Goal: Transaction & Acquisition: Subscribe to service/newsletter

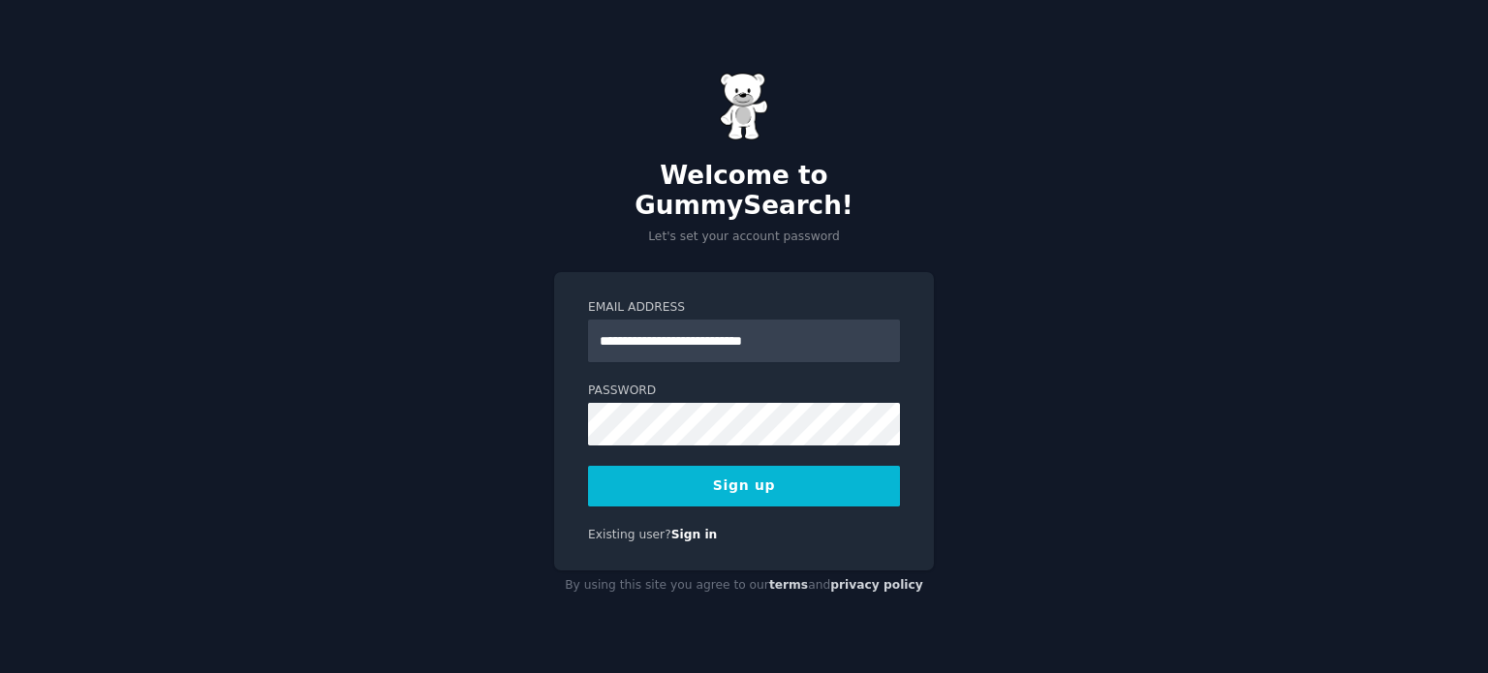
type input "**********"
click at [772, 484] on button "Sign up" at bounding box center [744, 486] width 312 height 41
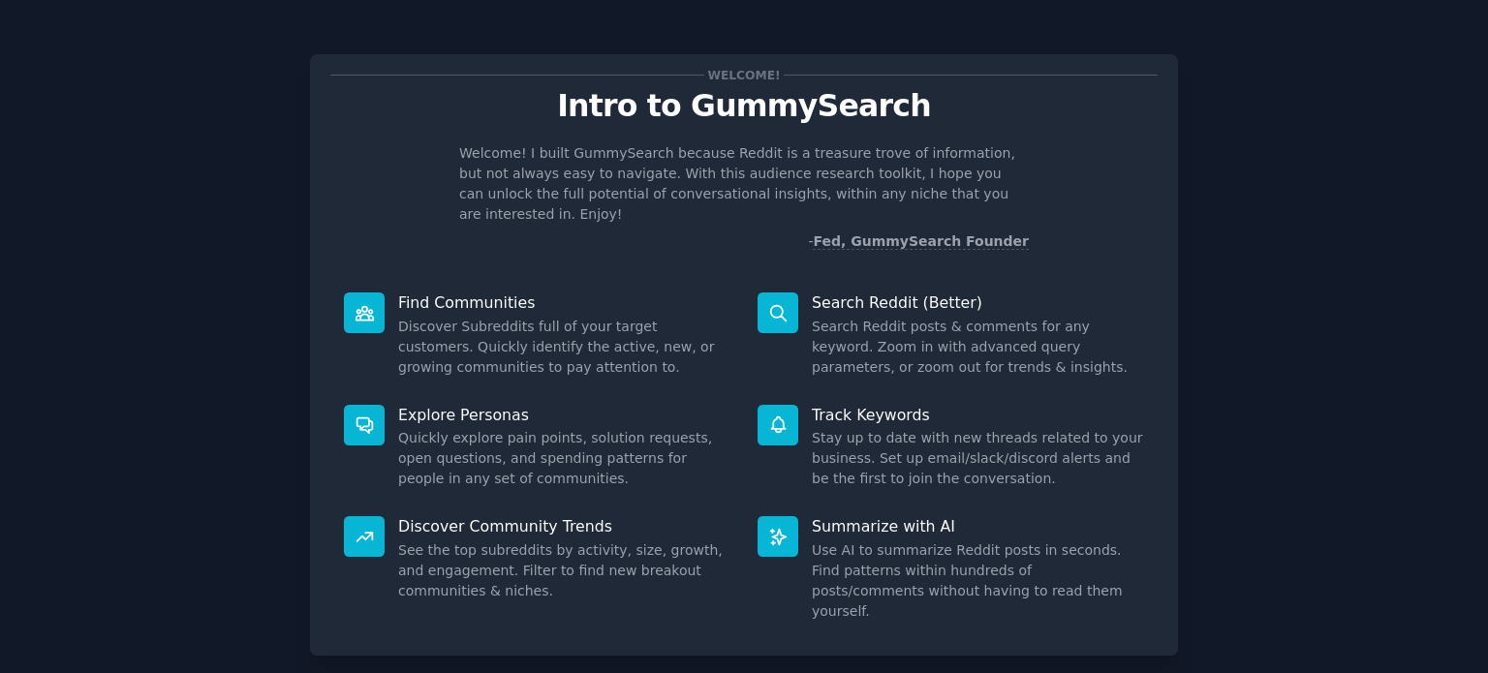
click at [843, 293] on p "Search Reddit (Better)" at bounding box center [978, 303] width 332 height 20
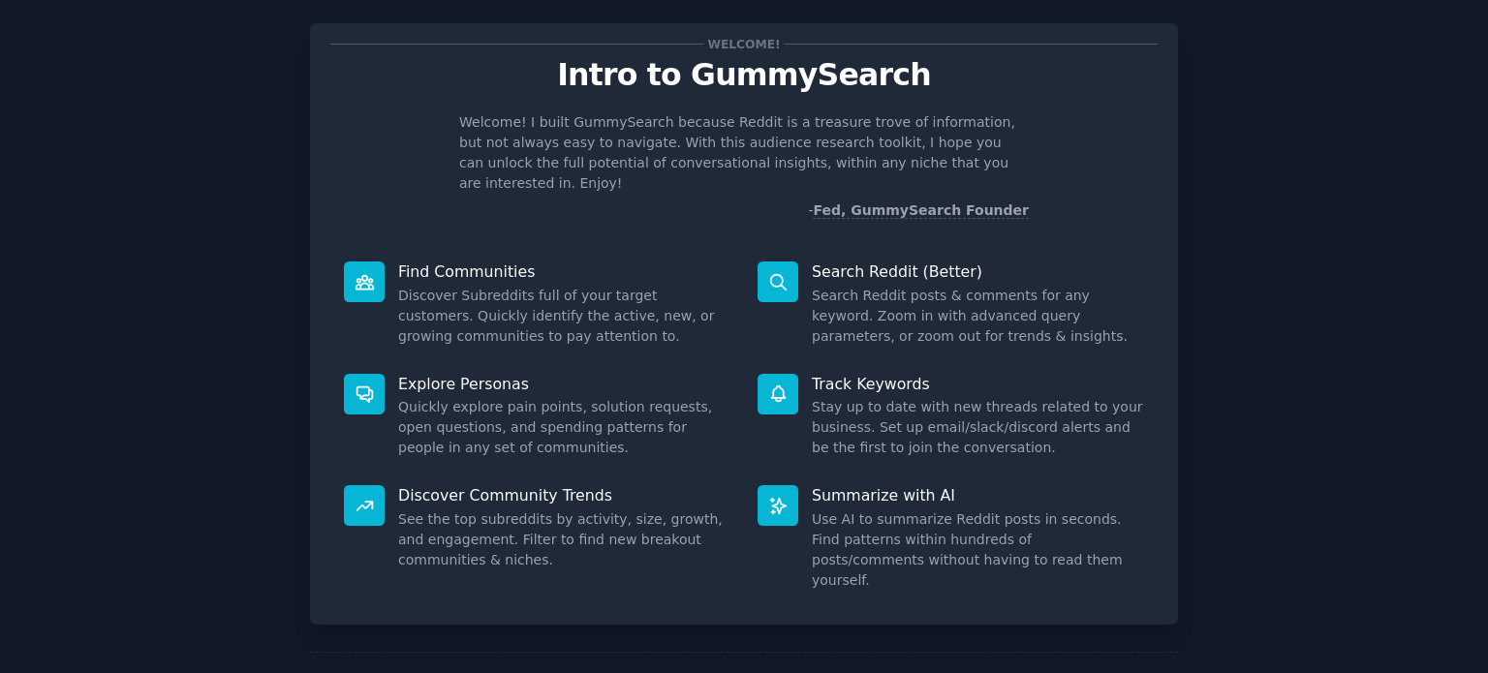
scroll to position [84, 0]
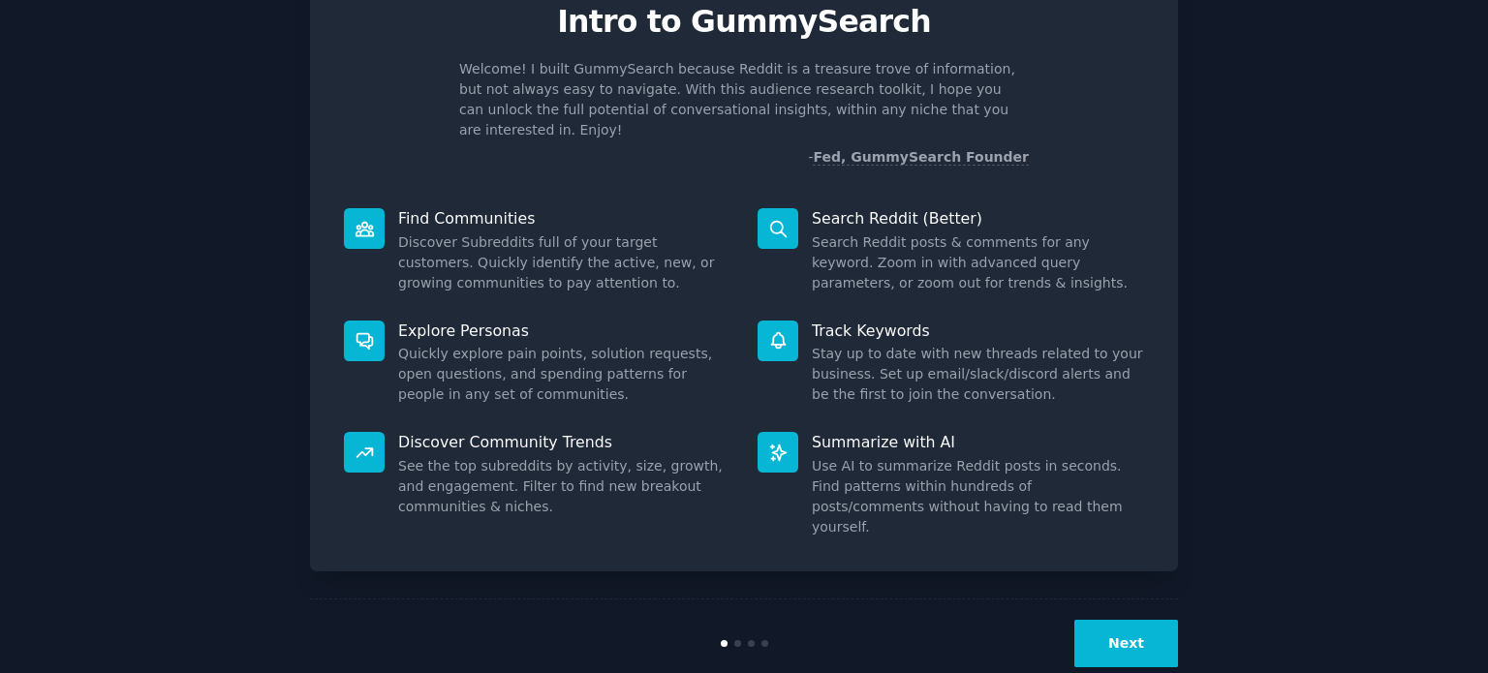
click at [1136, 620] on button "Next" at bounding box center [1126, 643] width 104 height 47
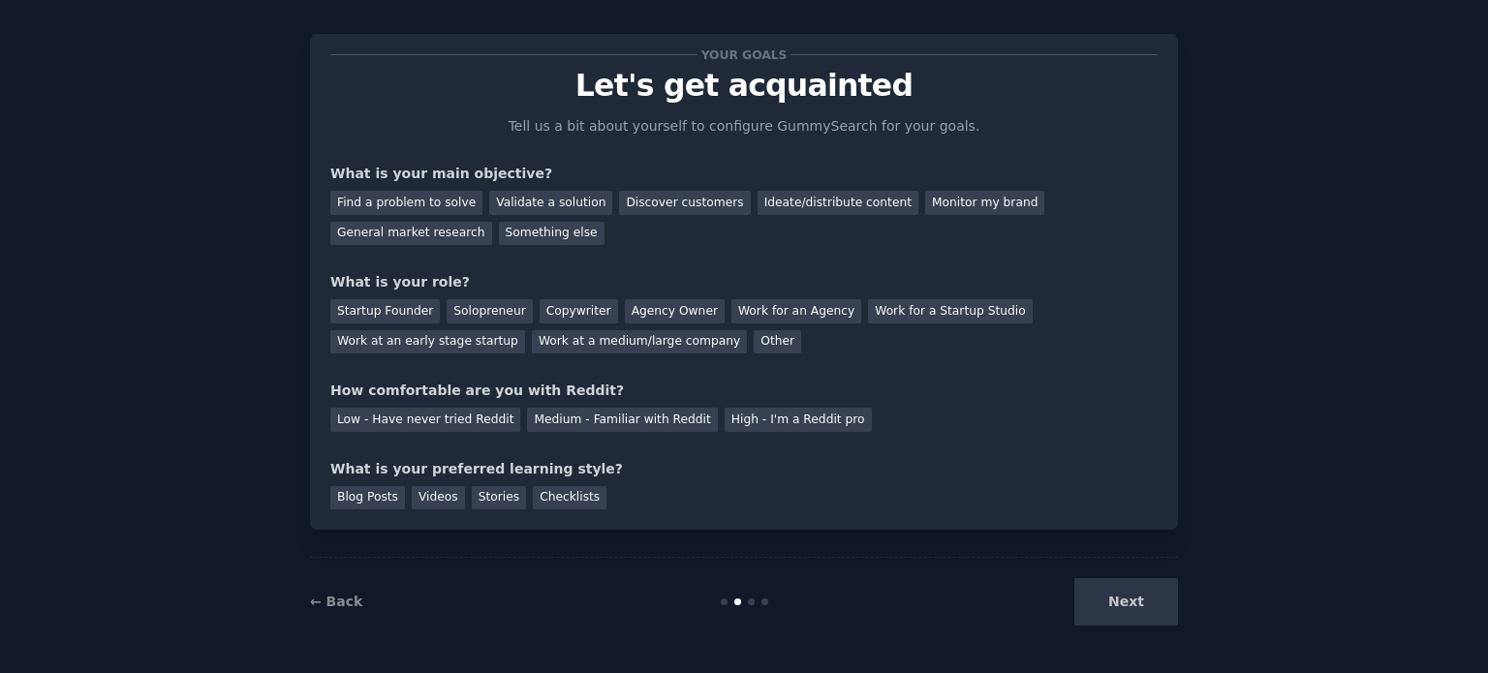
scroll to position [19, 0]
click at [456, 424] on div "Low - Have never tried Reddit" at bounding box center [425, 421] width 190 height 24
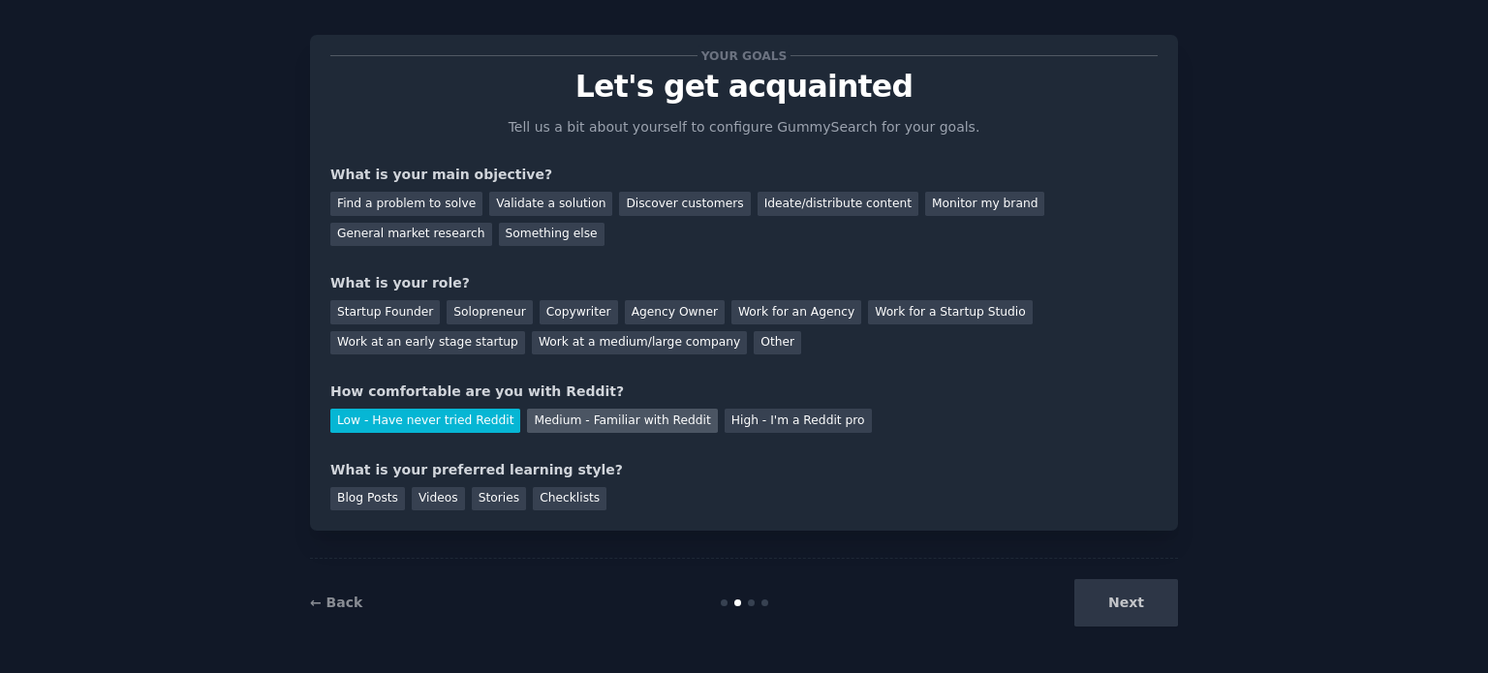
click at [550, 420] on div "Medium - Familiar with Reddit" at bounding box center [622, 421] width 190 height 24
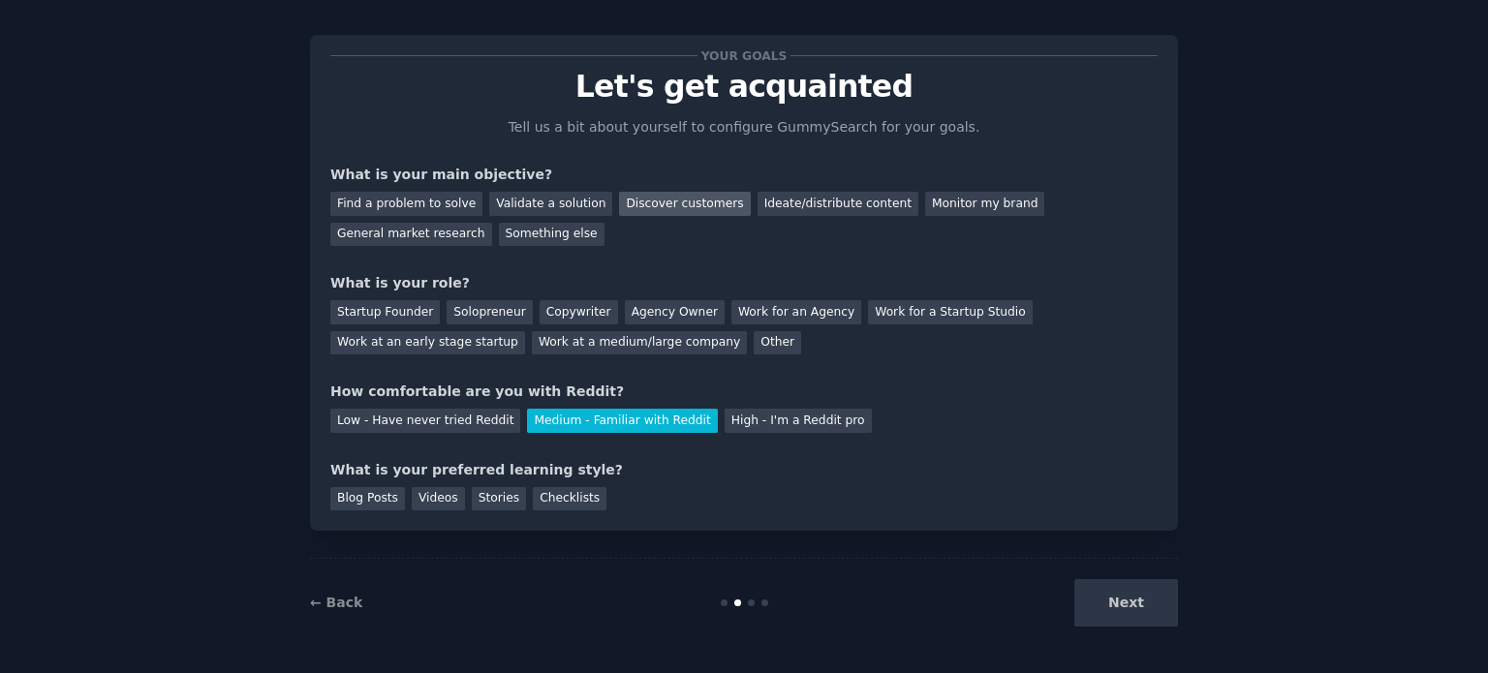
click at [663, 212] on div "Discover customers" at bounding box center [684, 204] width 131 height 24
click at [403, 311] on div "Startup Founder" at bounding box center [384, 312] width 109 height 24
click at [638, 304] on div "Agency Owner" at bounding box center [675, 312] width 100 height 24
click at [423, 497] on div "Videos" at bounding box center [438, 499] width 53 height 24
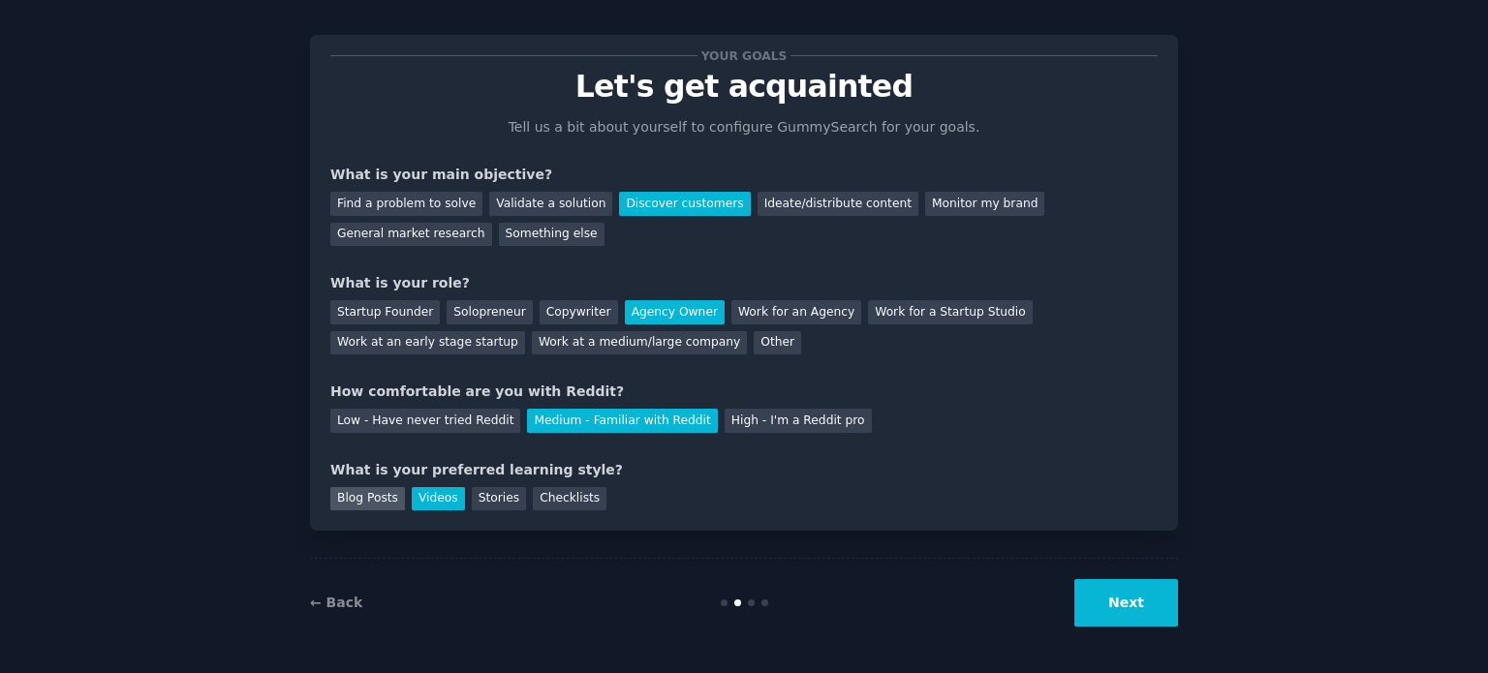
click at [358, 492] on div "Blog Posts" at bounding box center [367, 499] width 75 height 24
click at [1111, 607] on button "Next" at bounding box center [1126, 602] width 104 height 47
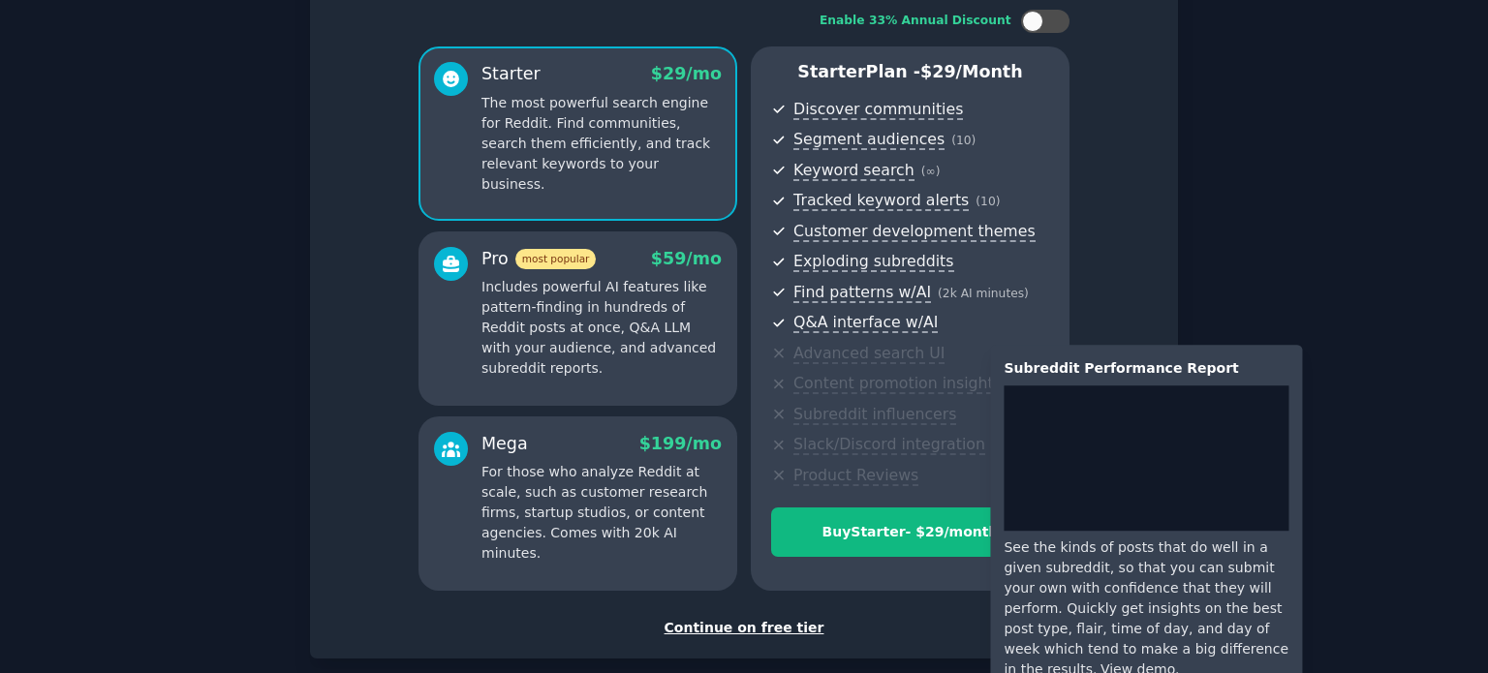
scroll to position [213, 0]
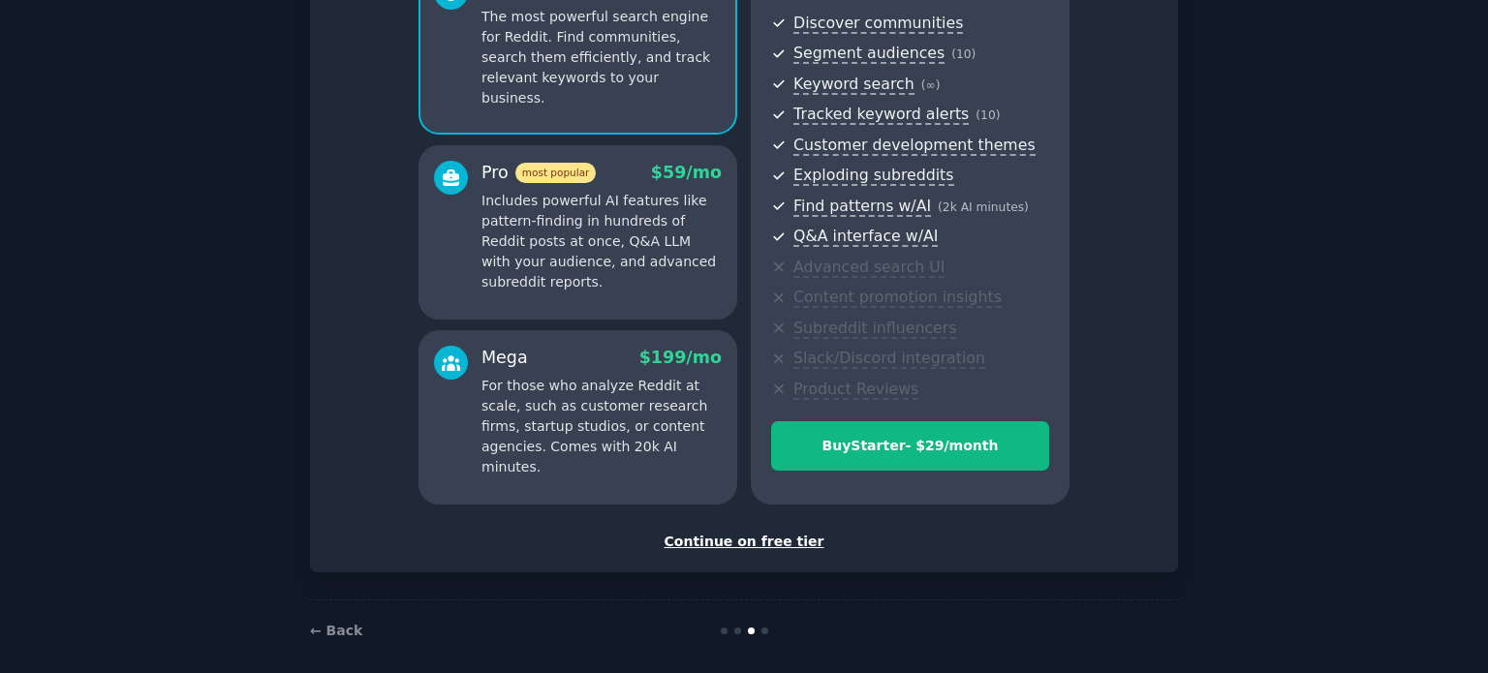
click at [755, 541] on div "Continue on free tier" at bounding box center [743, 542] width 827 height 20
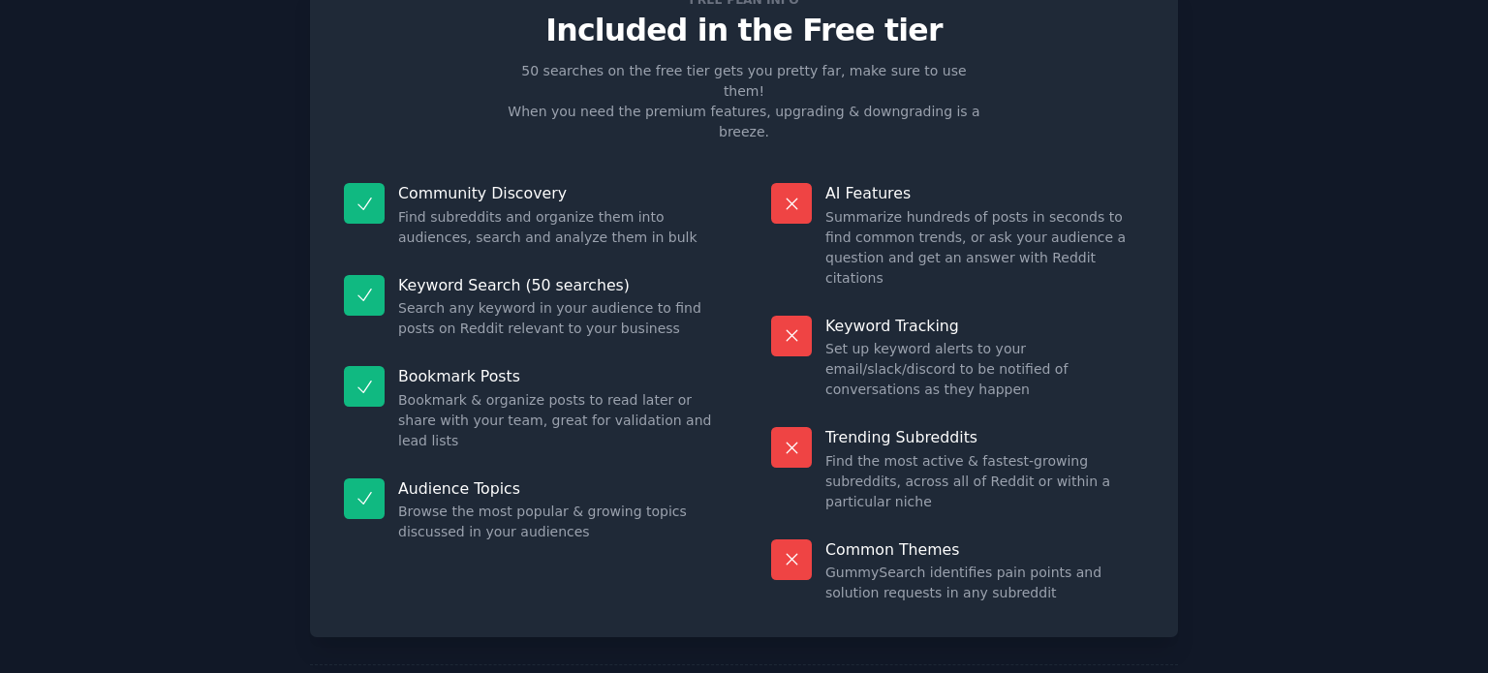
scroll to position [80, 0]
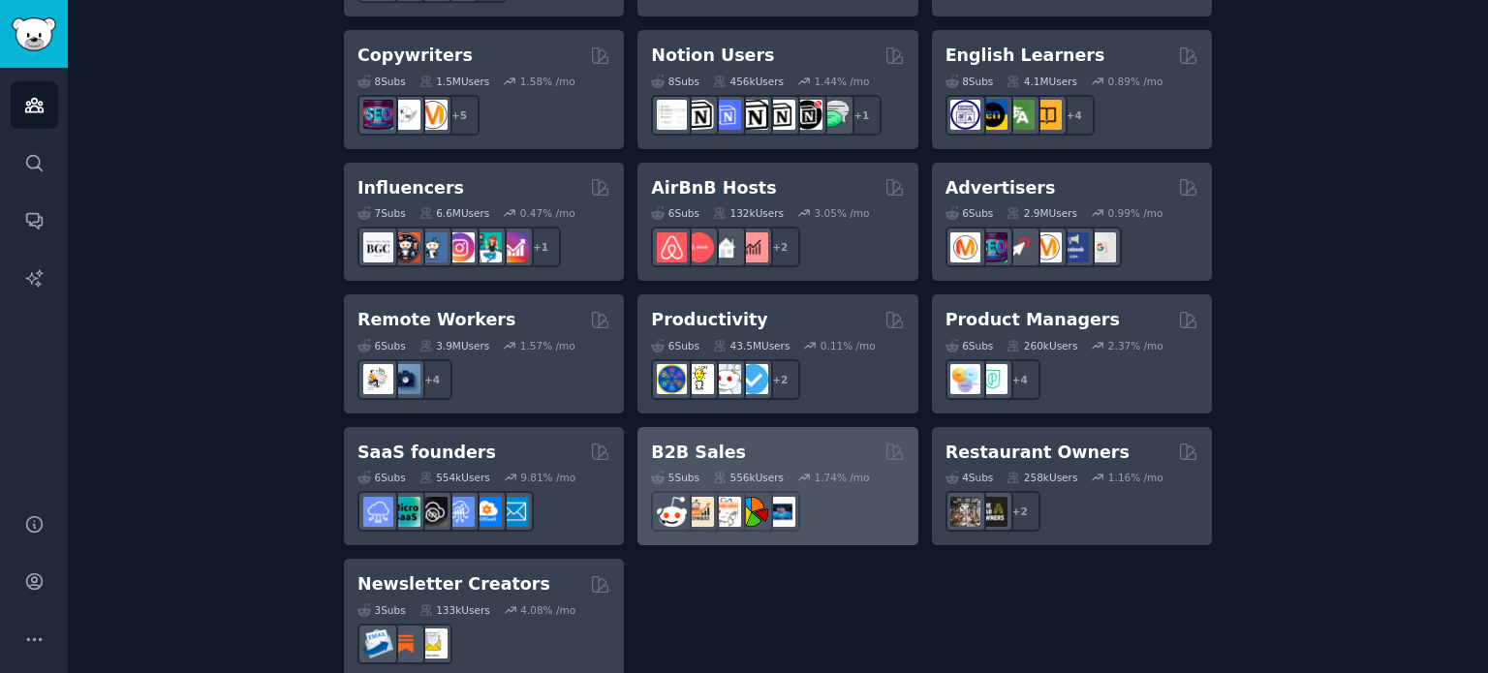
scroll to position [1560, 0]
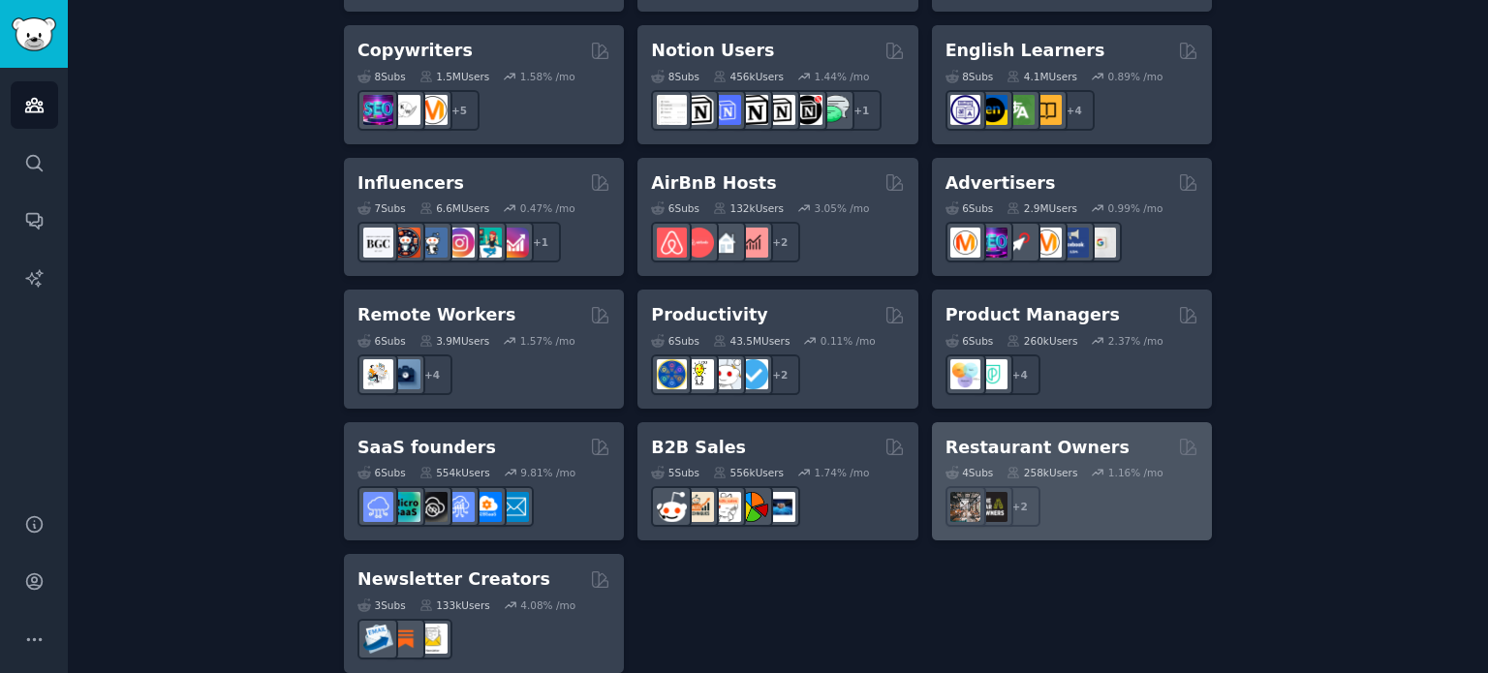
click at [997, 466] on div "4 Sub s 258k Users 1.16 % /mo" at bounding box center [1071, 473] width 253 height 14
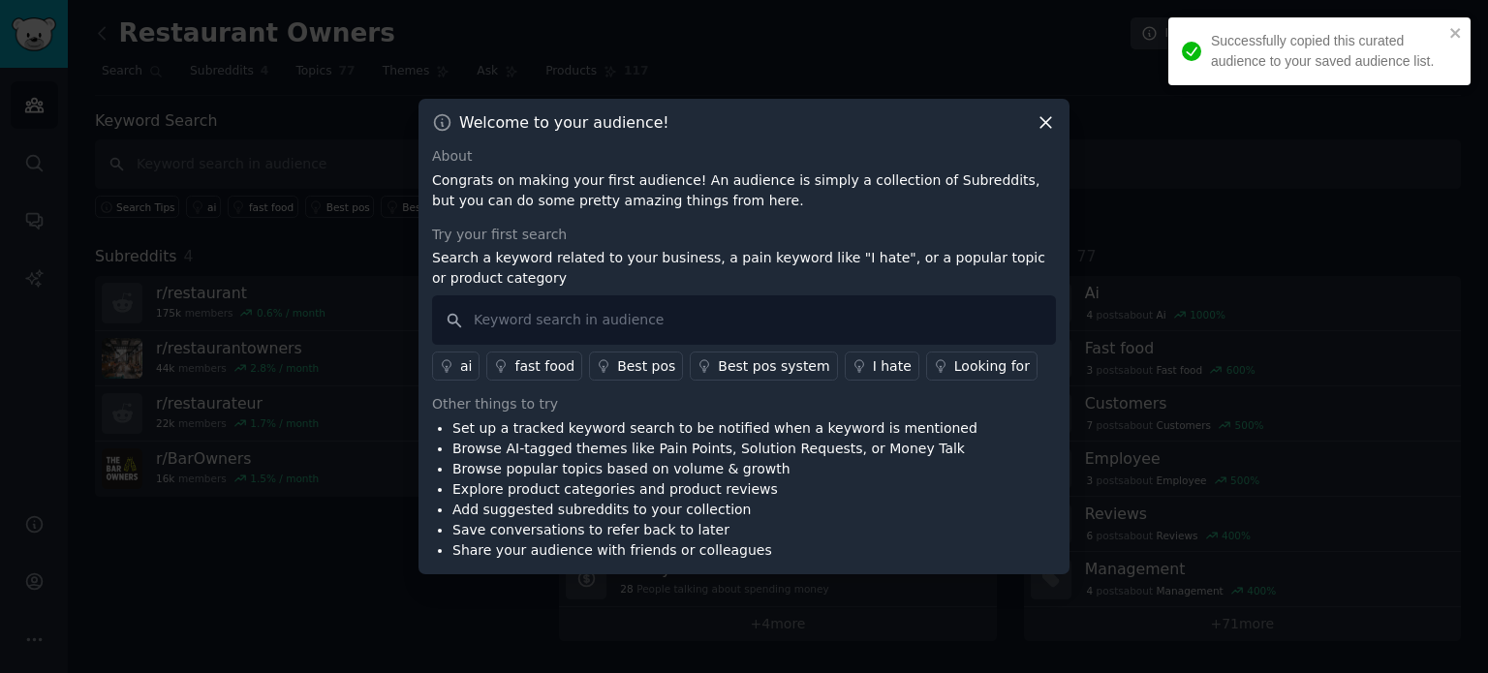
click at [1045, 118] on icon at bounding box center [1045, 122] width 20 height 20
